Goal: Transaction & Acquisition: Purchase product/service

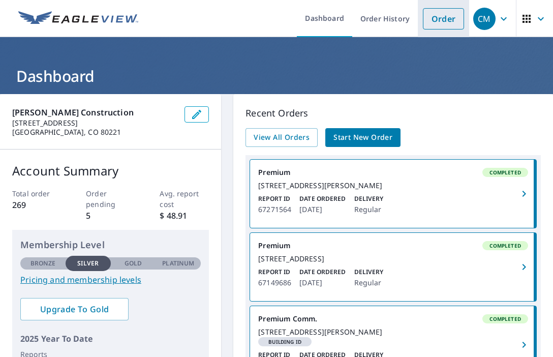
click at [444, 18] on link "Order" at bounding box center [443, 18] width 41 height 21
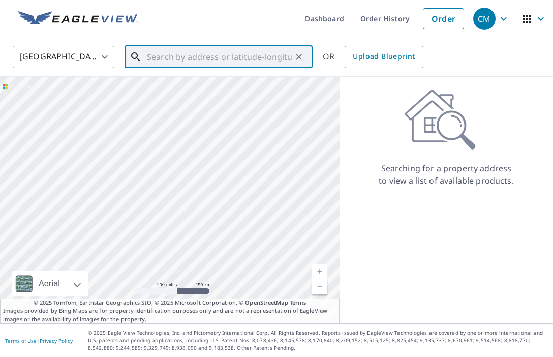
click at [194, 60] on input "text" at bounding box center [219, 57] width 145 height 28
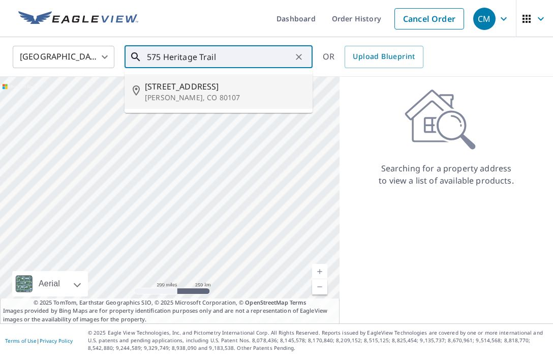
click at [189, 91] on span "[STREET_ADDRESS]" at bounding box center [225, 86] width 160 height 12
type input "[STREET_ADDRESS][PERSON_NAME]"
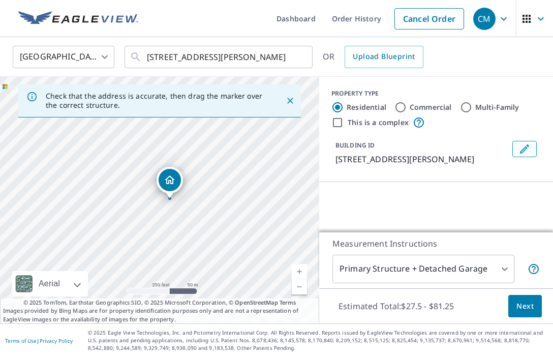
click at [301, 269] on link "Current Level 17, Zoom In" at bounding box center [299, 271] width 15 height 15
click at [301, 269] on link "Current Level 18, Zoom In" at bounding box center [299, 271] width 15 height 15
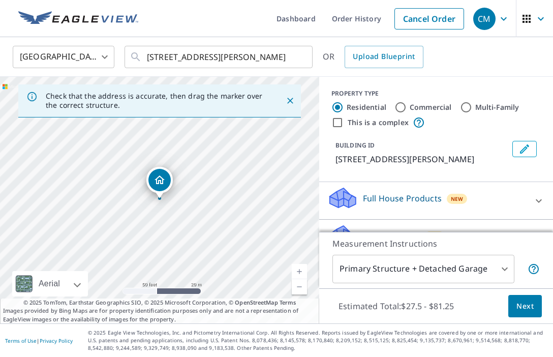
click at [301, 271] on link "Current Level 19, Zoom In" at bounding box center [299, 271] width 15 height 15
click at [298, 284] on link "Current Level 20, Zoom Out" at bounding box center [299, 286] width 15 height 15
click at [523, 305] on span "Next" at bounding box center [524, 306] width 17 height 13
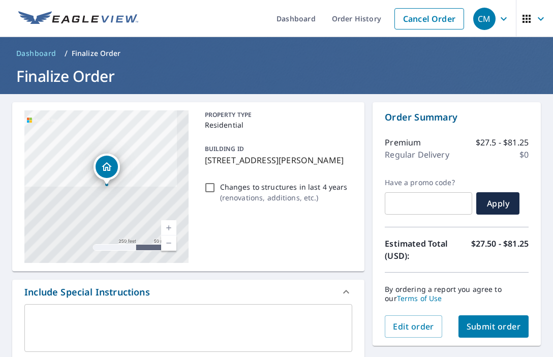
click at [219, 323] on textarea at bounding box center [189, 328] width 314 height 29
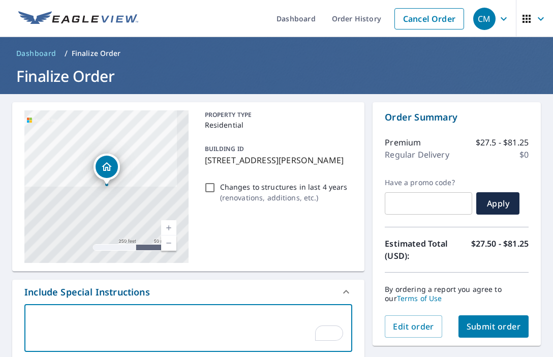
type textarea "H"
type textarea "x"
checkbox input "true"
type textarea "He"
type textarea "x"
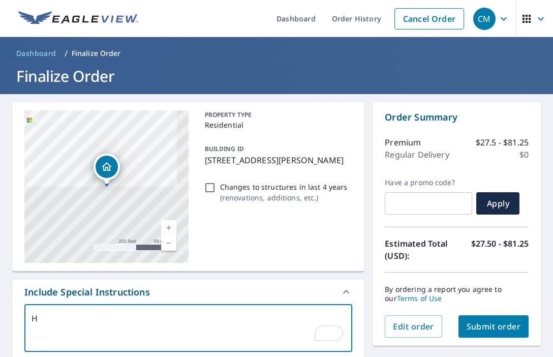
checkbox input "true"
type textarea "Her"
type textarea "x"
checkbox input "true"
type textarea "Heri"
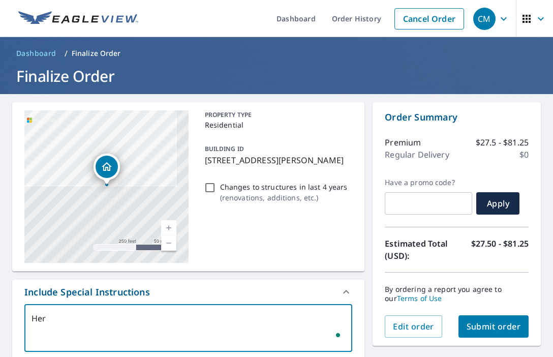
type textarea "x"
checkbox input "true"
type textarea "Herit"
type textarea "x"
checkbox input "true"
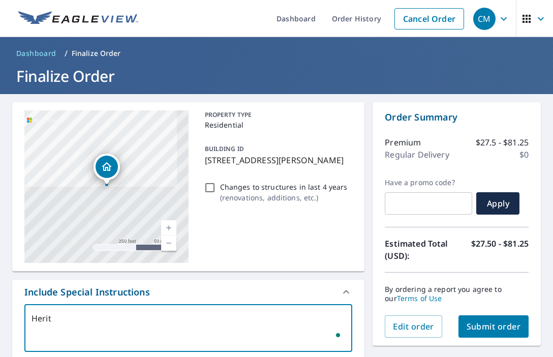
type textarea "Heri"
type textarea "x"
checkbox input "true"
type textarea "Her"
type textarea "x"
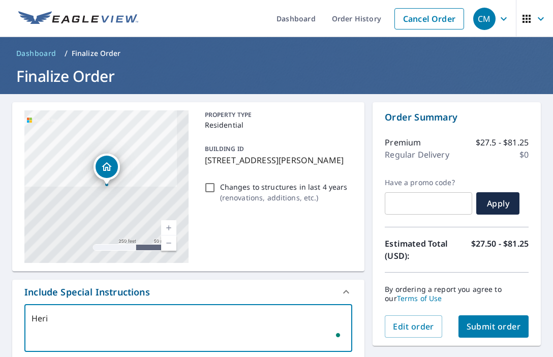
checkbox input "true"
type textarea "He"
type textarea "x"
checkbox input "true"
type textarea "H"
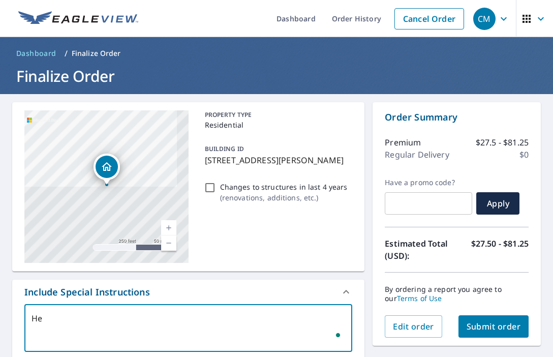
type textarea "x"
checkbox input "true"
type textarea "5"
type textarea "x"
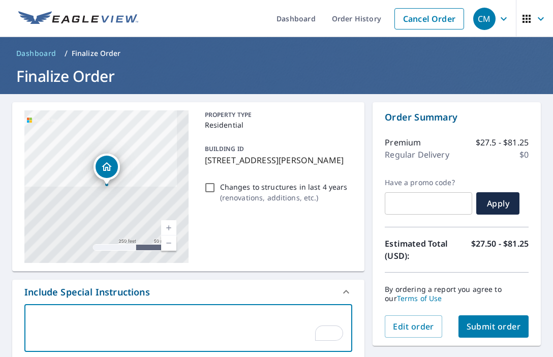
checkbox input "true"
type textarea "57"
type textarea "x"
checkbox input "true"
type textarea "573"
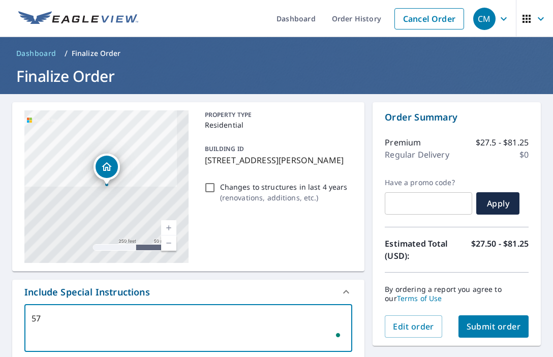
type textarea "x"
checkbox input "true"
type textarea "573"
type textarea "x"
checkbox input "true"
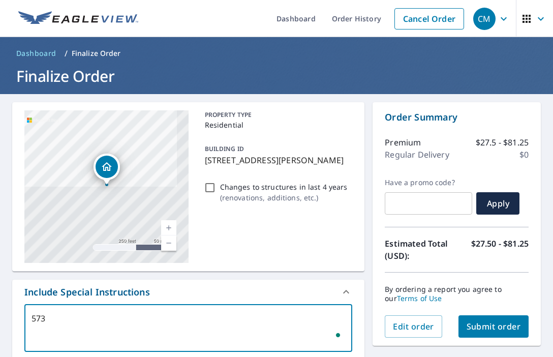
type textarea "573 H"
type textarea "x"
checkbox input "true"
type textarea "573 He"
type textarea "x"
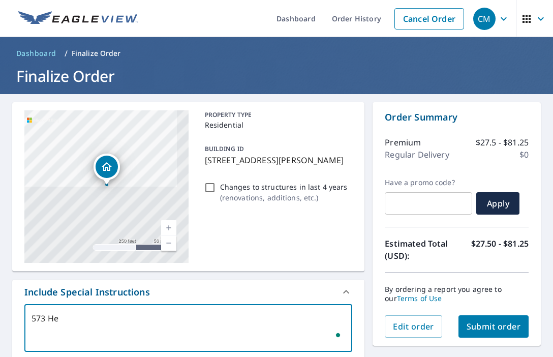
checkbox input "true"
type textarea "573 Her"
type textarea "x"
checkbox input "true"
type textarea "573 Heri"
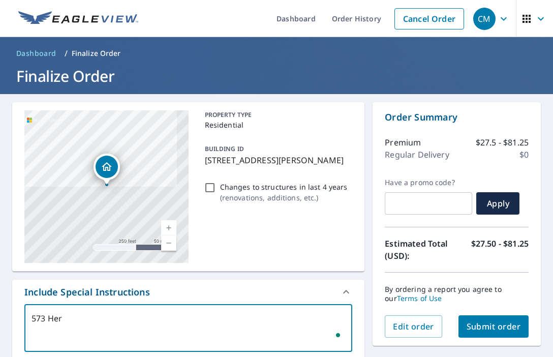
type textarea "x"
checkbox input "true"
type textarea "573 Herit"
type textarea "x"
checkbox input "true"
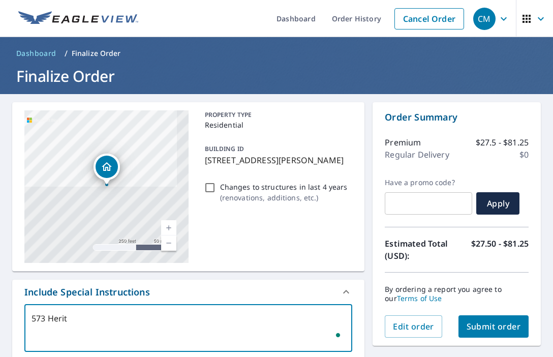
type textarea "573 Herita"
type textarea "x"
checkbox input "true"
type textarea "573 Heritag"
type textarea "x"
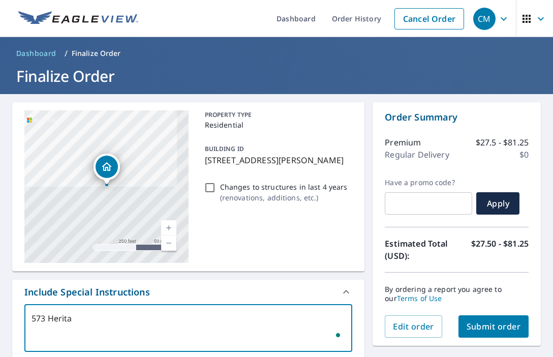
checkbox input "true"
type textarea "573 Heritage"
type textarea "x"
checkbox input "true"
type textarea "573 Heritage"
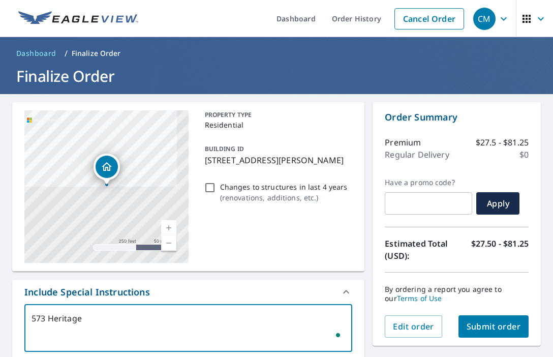
type textarea "x"
checkbox input "true"
type textarea "573 Heritage T"
type textarea "x"
checkbox input "true"
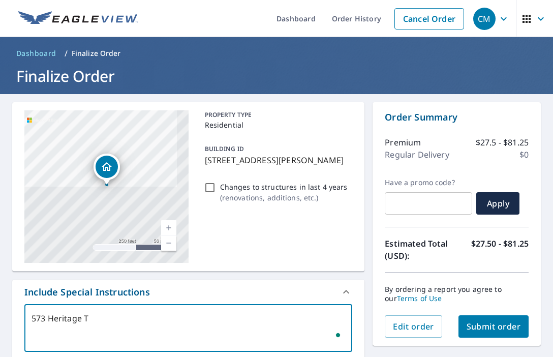
type textarea "573 Heritage Tr"
type textarea "x"
checkbox input "true"
type textarea "[STREET_ADDRESS]"
type textarea "x"
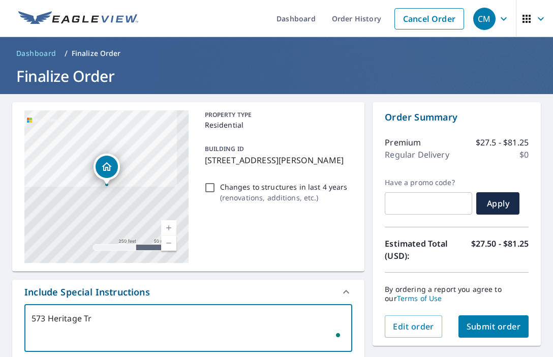
checkbox input "true"
type textarea "[STREET_ADDRESS],"
type textarea "x"
checkbox input "true"
type textarea "[STREET_ADDRESS],"
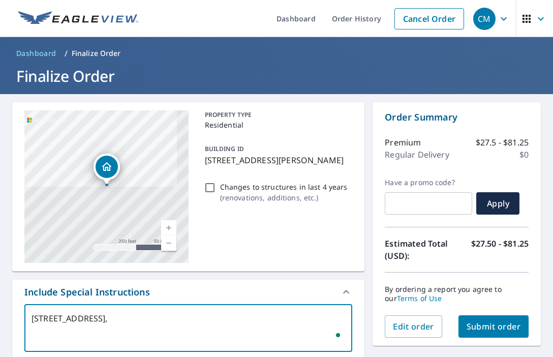
type textarea "x"
checkbox input "true"
type textarea "[STREET_ADDRESS]"
type textarea "x"
checkbox input "true"
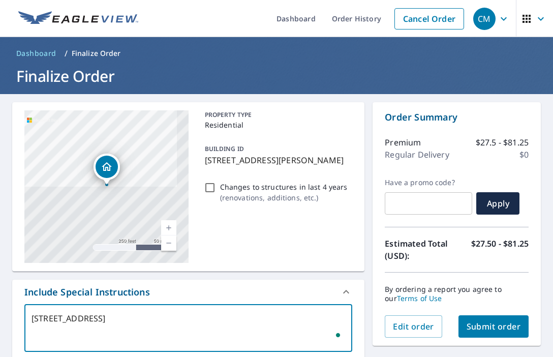
type textarea "[STREET_ADDRESS]"
type textarea "x"
checkbox input "true"
type textarea "[STREET_ADDRESS][PERSON_NAME]"
type textarea "x"
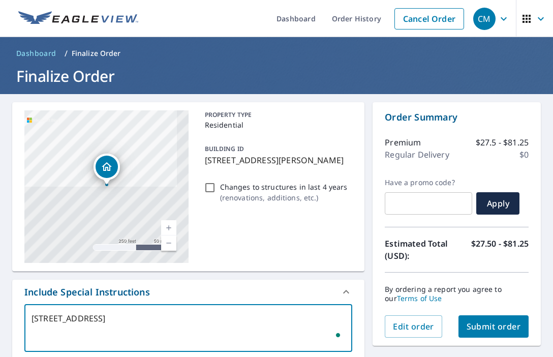
checkbox input "true"
type textarea "[STREET_ADDRESS]"
type textarea "x"
checkbox input "true"
type textarea "[STREET_ADDRESS][PERSON_NAME]"
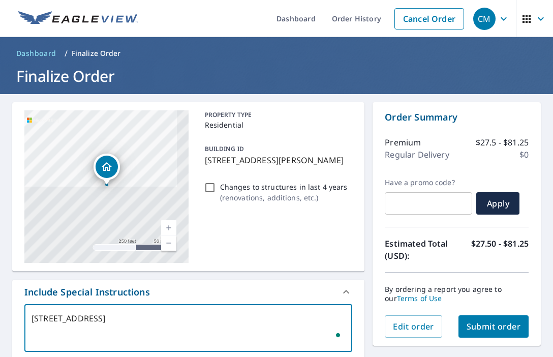
type textarea "x"
checkbox input "true"
type textarea "[STREET_ADDRESS]"
type textarea "x"
checkbox input "true"
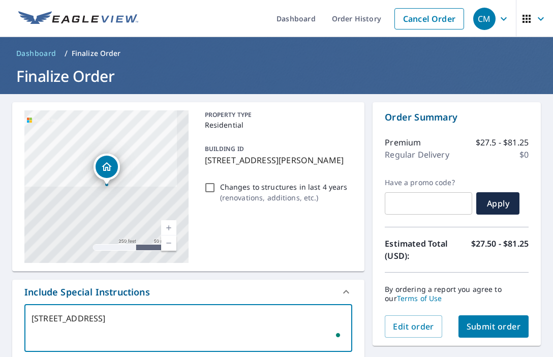
type textarea "[STREET_ADDRESS][PERSON_NAME]"
type textarea "x"
checkbox input "true"
type textarea "[STREET_ADDRESS][PERSON_NAME]"
type textarea "x"
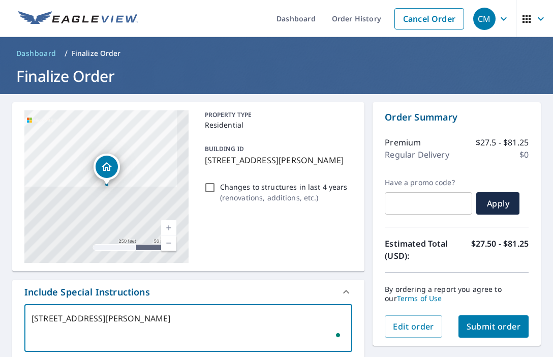
checkbox input "true"
type textarea "[STREET_ADDRESS][PERSON_NAME]"
type textarea "x"
checkbox input "true"
type textarea "[STREET_ADDRESS][PERSON_NAME]"
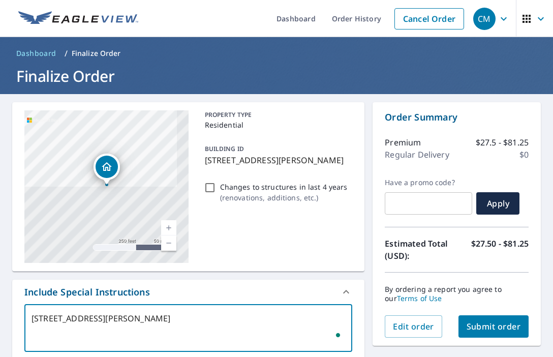
type textarea "x"
checkbox input "true"
type textarea "[STREET_ADDRESS][PERSON_NAME]"
type textarea "x"
checkbox input "true"
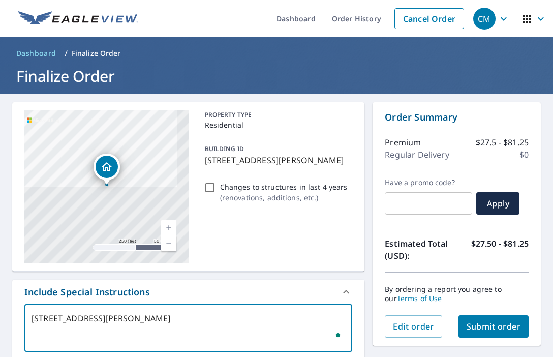
type textarea "[STREET_ADDRESS][PERSON_NAME] is"
type textarea "x"
checkbox input "true"
type textarea "[STREET_ADDRESS][PERSON_NAME] is"
type textarea "x"
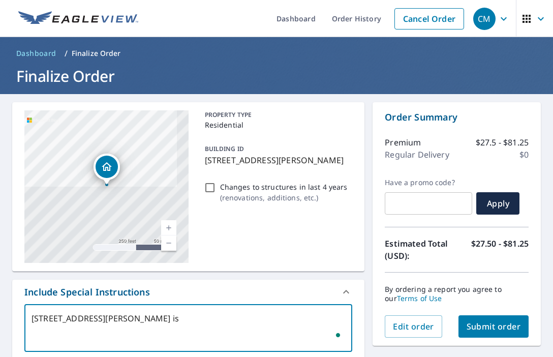
checkbox input "true"
type textarea "[STREET_ADDRESS][PERSON_NAME] is j"
type textarea "x"
checkbox input "true"
type textarea "[STREET_ADDRESS][PERSON_NAME] is ju"
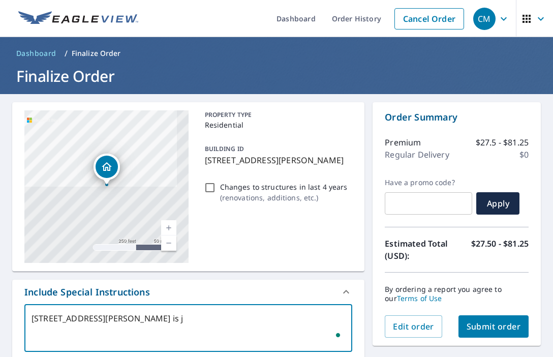
type textarea "x"
checkbox input "true"
type textarea "[STREET_ADDRESS][PERSON_NAME] is jus"
type textarea "x"
checkbox input "true"
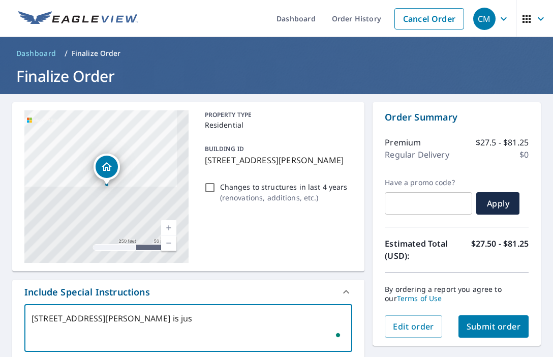
type textarea "[STREET_ADDRESS][PERSON_NAME] is just"
type textarea "x"
checkbox input "true"
type textarea "[STREET_ADDRESS][PERSON_NAME] is just"
type textarea "x"
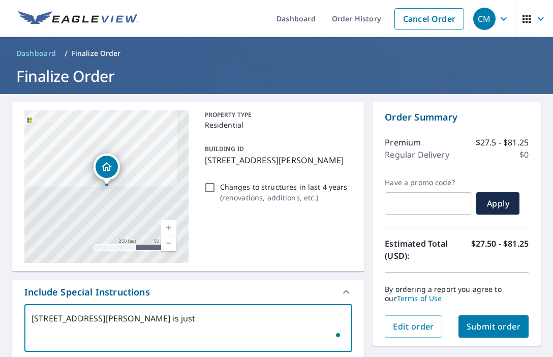
checkbox input "true"
type textarea "[STREET_ADDRESS][PERSON_NAME] is just t"
type textarea "x"
checkbox input "true"
type textarea "[STREET_ADDRESS][PERSON_NAME] is just th"
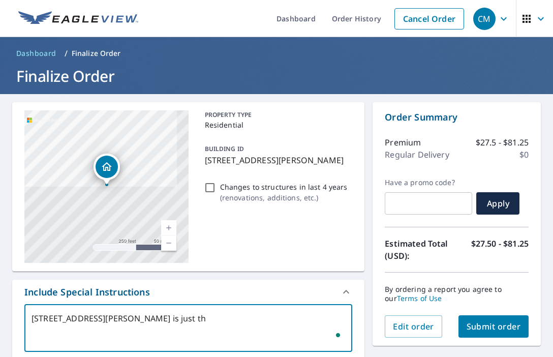
type textarea "x"
checkbox input "true"
type textarea "[STREET_ADDRESS][PERSON_NAME] is just the"
type textarea "x"
checkbox input "true"
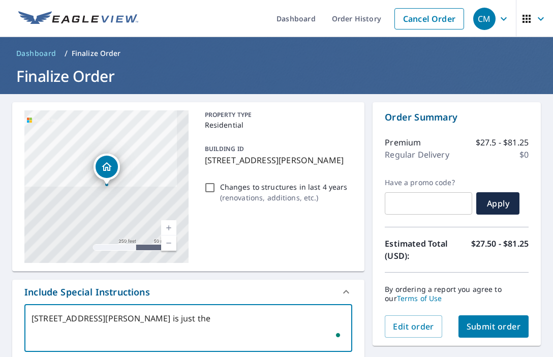
type textarea "[STREET_ADDRESS][PERSON_NAME] is just the"
type textarea "x"
checkbox input "true"
type textarea "[STREET_ADDRESS][PERSON_NAME] is just the g"
type textarea "x"
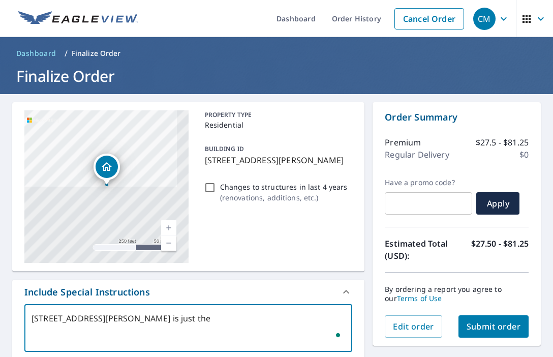
checkbox input "true"
type textarea "[STREET_ADDRESS][PERSON_NAME] is just the ga"
type textarea "x"
checkbox input "true"
type textarea "[STREET_ADDRESS][PERSON_NAME] is just the gar"
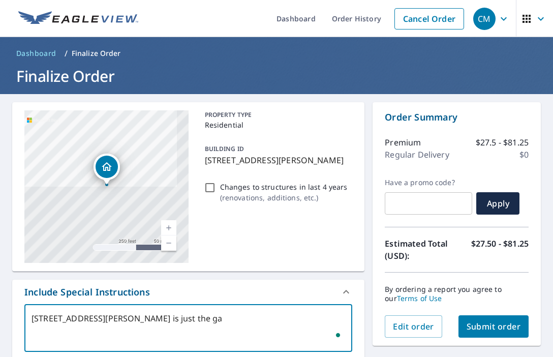
type textarea "x"
checkbox input "true"
type textarea "[STREET_ADDRESS][PERSON_NAME] is just the gara"
type textarea "x"
checkbox input "true"
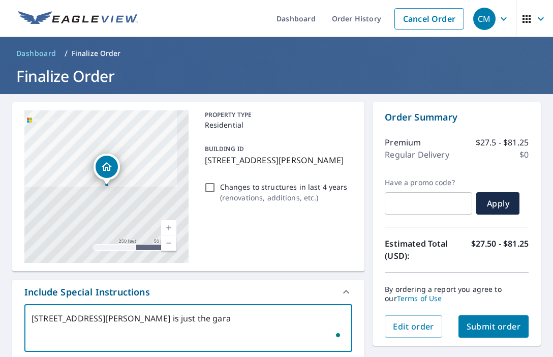
type textarea "[STREET_ADDRESS][PERSON_NAME] is just the garag"
type textarea "x"
checkbox input "true"
type textarea "[STREET_ADDRESS][PERSON_NAME] is just the garage"
type textarea "x"
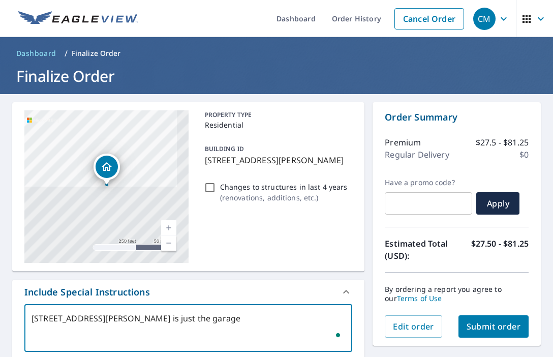
checkbox input "true"
type textarea "[STREET_ADDRESS][PERSON_NAME] is just the garage"
type textarea "x"
checkbox input "true"
type textarea "[STREET_ADDRESS][PERSON_NAME] is just the garage o"
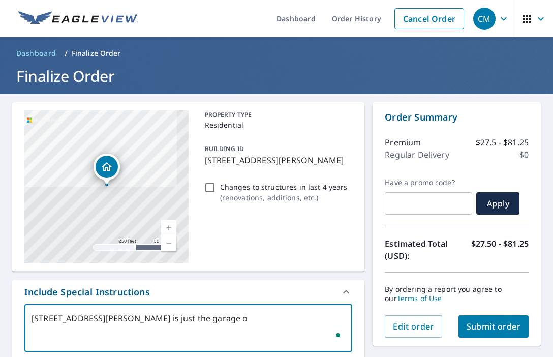
type textarea "x"
checkbox input "true"
type textarea "[STREET_ADDRESS][PERSON_NAME] is just the garage of"
type textarea "x"
checkbox input "true"
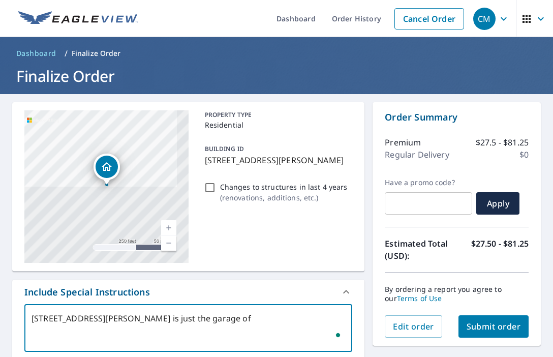
type textarea "[STREET_ADDRESS][PERSON_NAME] is just the garage of"
type textarea "x"
checkbox input "true"
type textarea "[STREET_ADDRESS][PERSON_NAME] is just the garage of 5"
type textarea "x"
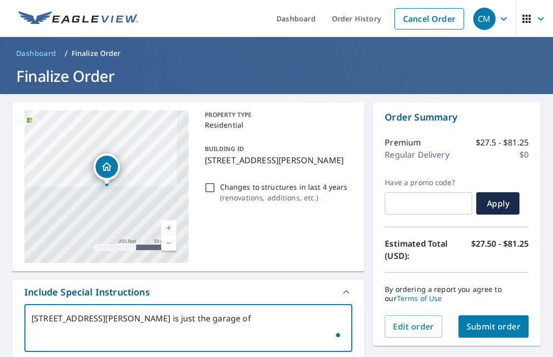
checkbox input "true"
type textarea "[STREET_ADDRESS][PERSON_NAME] is just the garage of 57"
type textarea "x"
checkbox input "true"
type textarea "[STREET_ADDRESS][PERSON_NAME] is just the garage of 575"
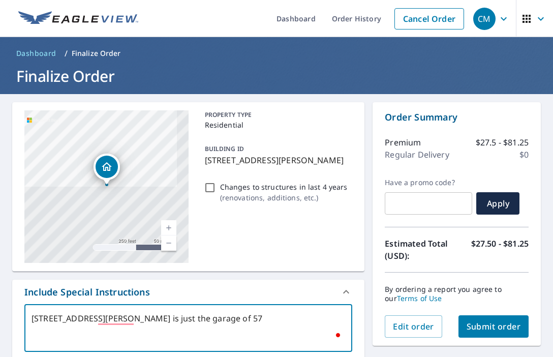
type textarea "x"
checkbox input "true"
type textarea "[STREET_ADDRESS][PERSON_NAME] is just the garage of 575"
type textarea "x"
checkbox input "true"
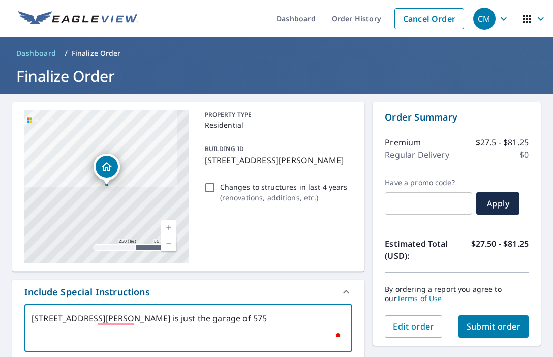
type textarea "[STREET_ADDRESS][PERSON_NAME] is just the garage of 575 a"
type textarea "x"
checkbox input "true"
type textarea "[STREET_ADDRESS][PERSON_NAME] is just the garage of 575 an"
type textarea "x"
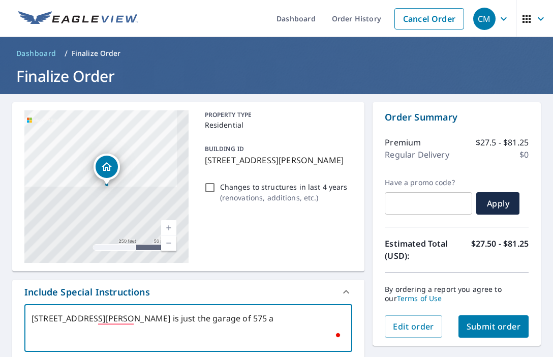
checkbox input "true"
type textarea "[STREET_ADDRESS][PERSON_NAME] is just the garage of 575 and"
type textarea "x"
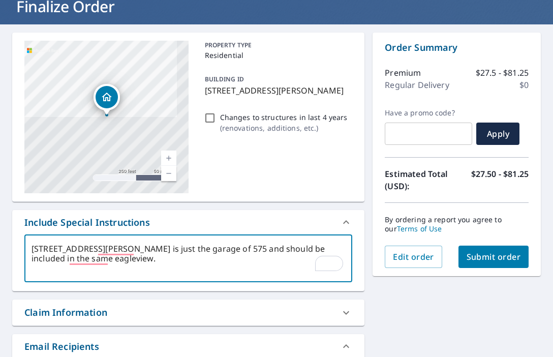
scroll to position [60, 0]
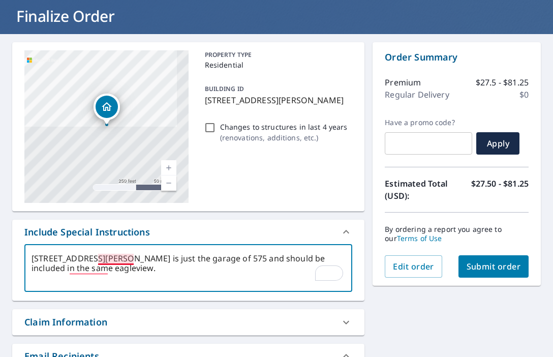
click at [133, 261] on textarea "[STREET_ADDRESS][PERSON_NAME] is just the garage of 575 and should be included …" at bounding box center [189, 268] width 314 height 29
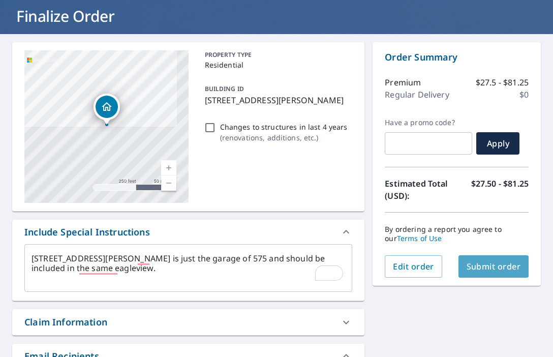
click at [476, 268] on span "Submit order" at bounding box center [493, 266] width 54 height 11
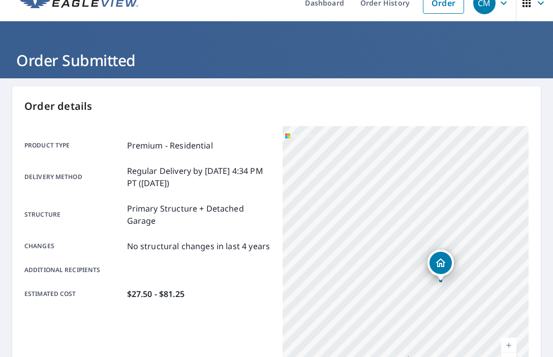
scroll to position [7, 0]
